Goal: Task Accomplishment & Management: Use online tool/utility

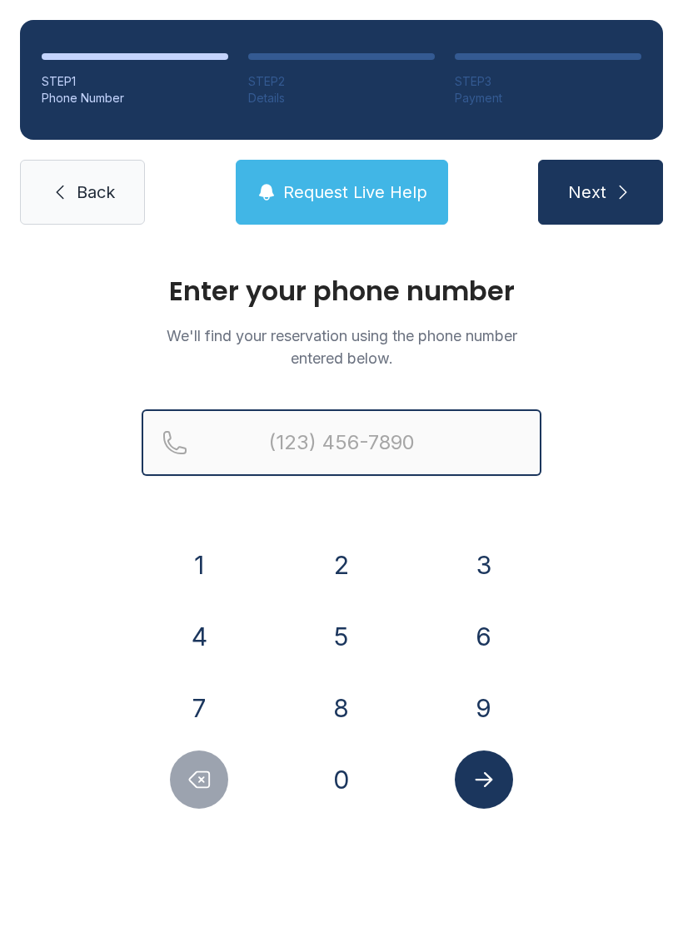
click at [386, 440] on input "Reservation phone number" at bounding box center [342, 443] width 400 height 67
type input "[PHONE_NUMBER]"
click at [599, 192] on button "Next" at bounding box center [600, 192] width 125 height 65
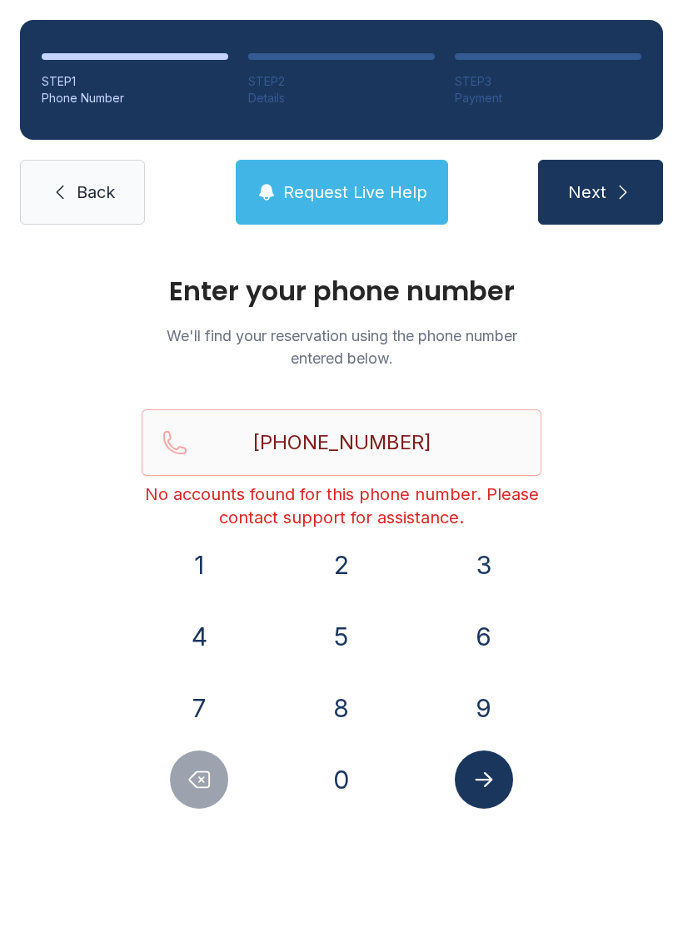
click at [47, 199] on link "Back" at bounding box center [82, 192] width 125 height 65
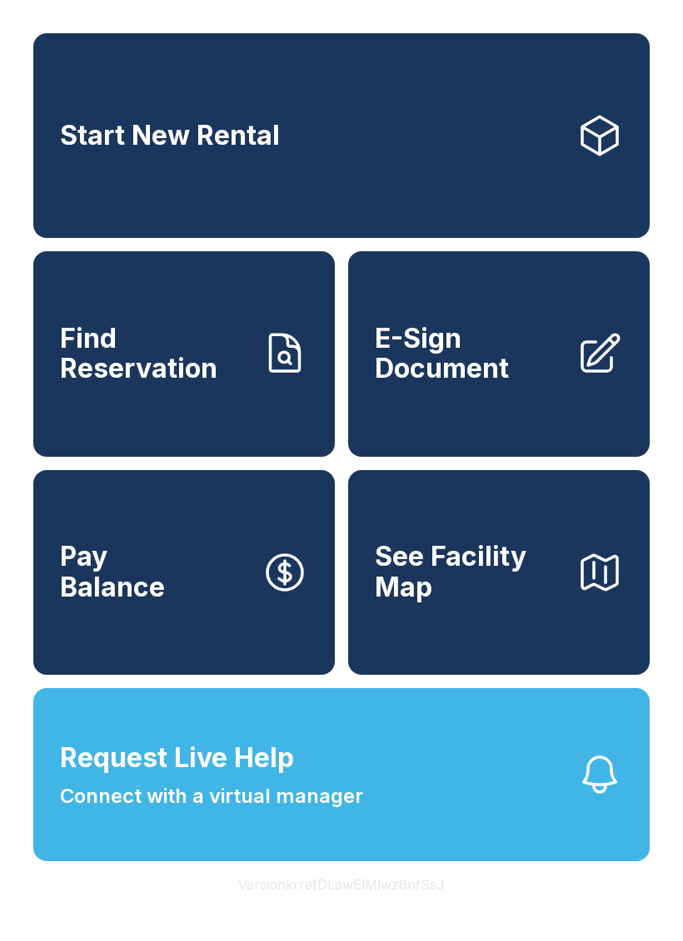
click at [176, 418] on link "Find Reservation" at bounding box center [183, 353] width 301 height 205
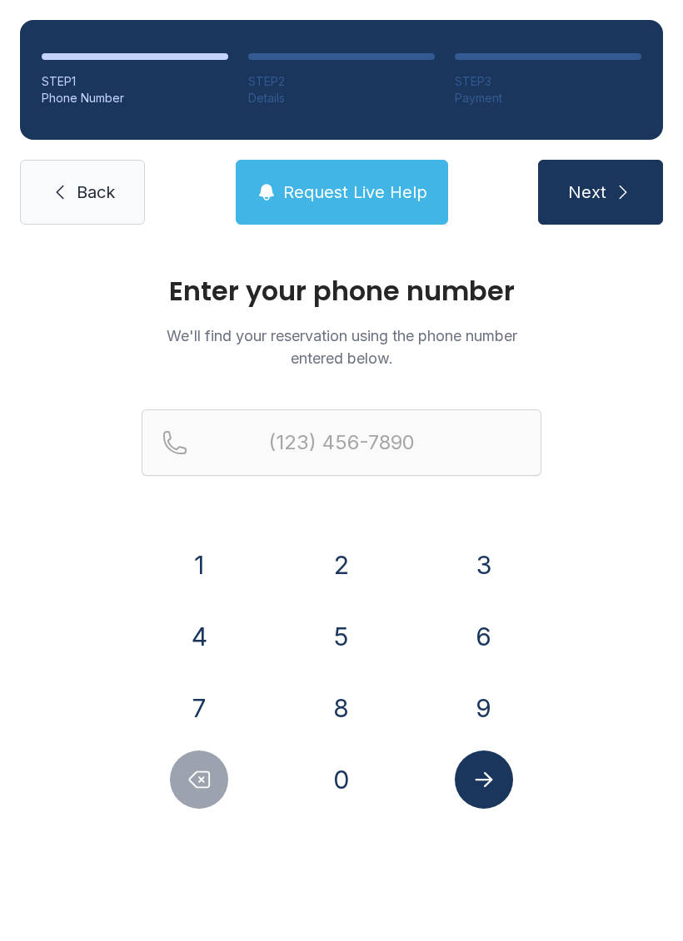
click at [88, 180] on link "Back" at bounding box center [82, 192] width 125 height 65
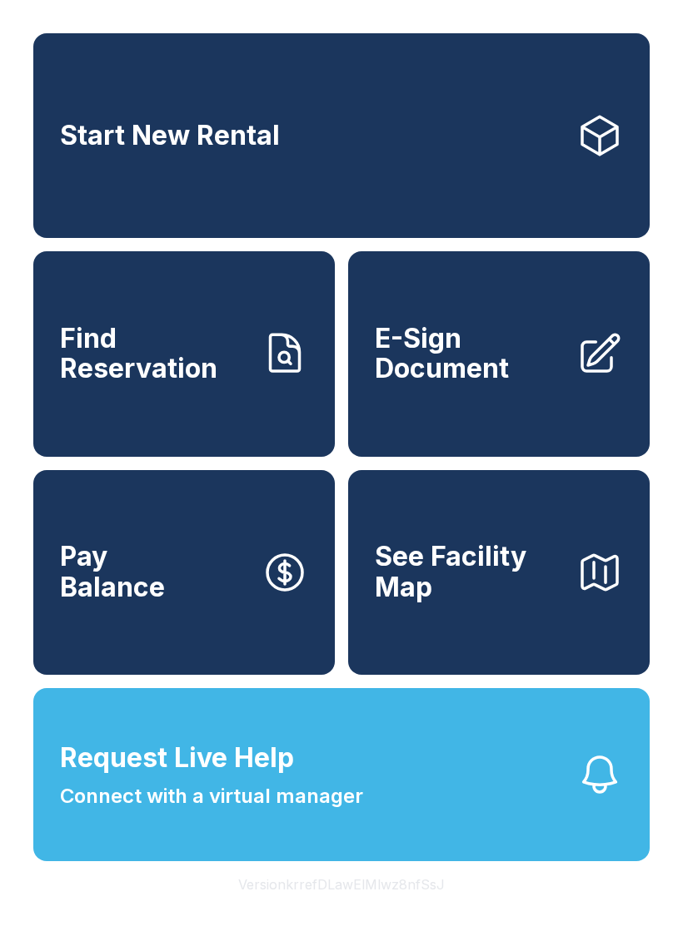
click at [476, 385] on span "E-Sign Document" at bounding box center [469, 354] width 188 height 61
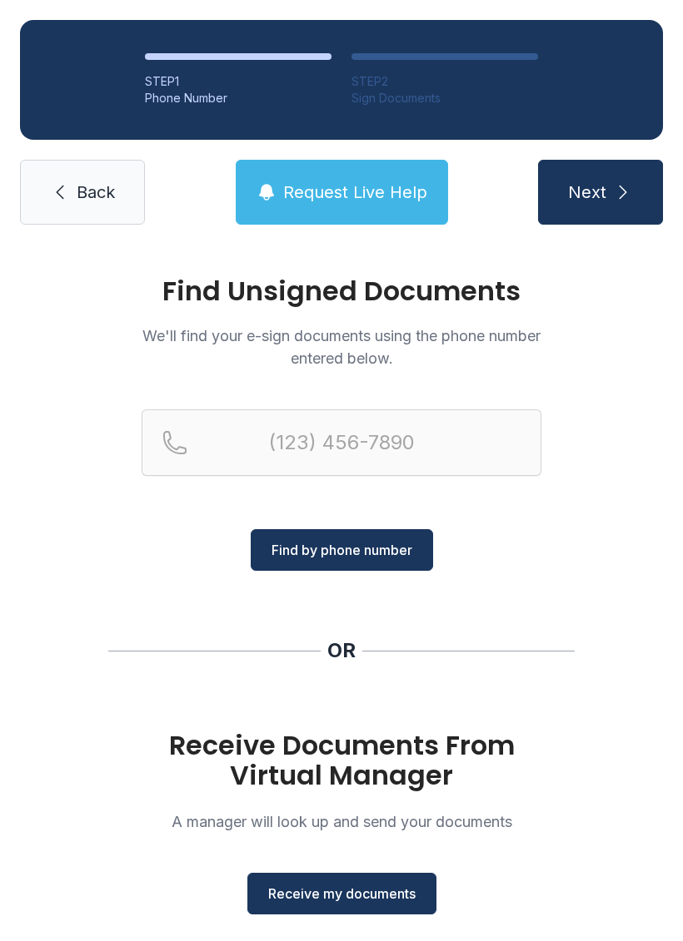
click at [334, 891] on span "Receive my documents" at bounding box center [341, 894] width 147 height 20
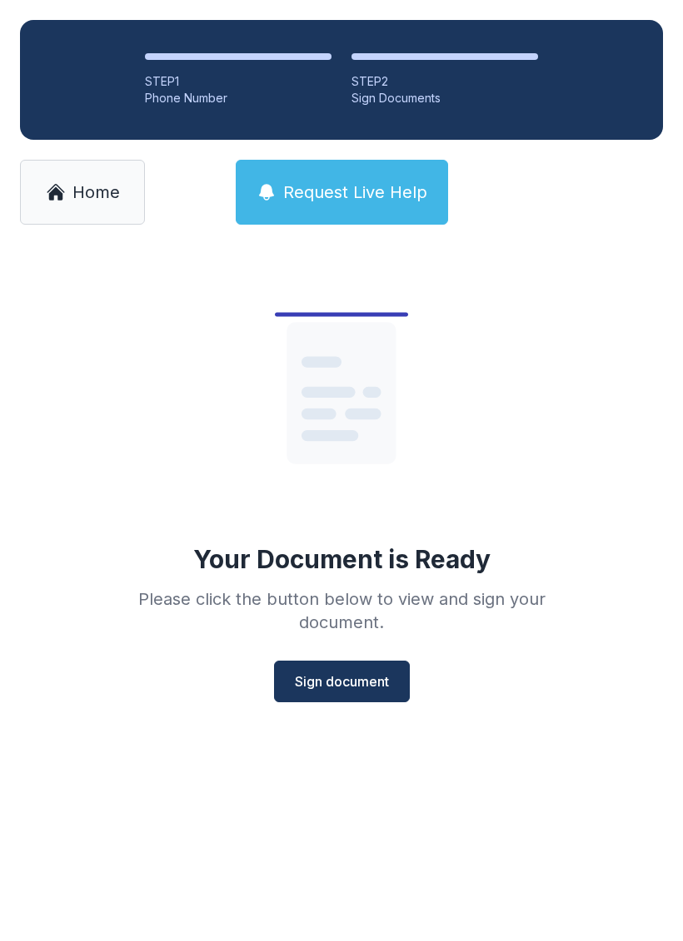
click at [345, 688] on span "Sign document" at bounding box center [342, 682] width 94 height 20
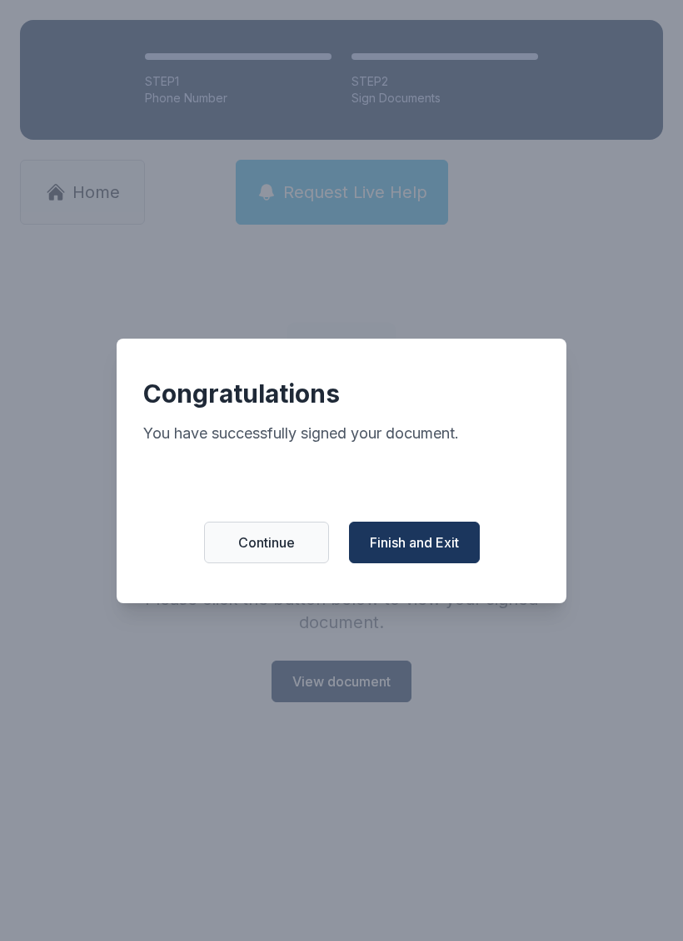
click at [414, 551] on span "Finish and Exit" at bounding box center [414, 543] width 89 height 20
